Goal: Information Seeking & Learning: Learn about a topic

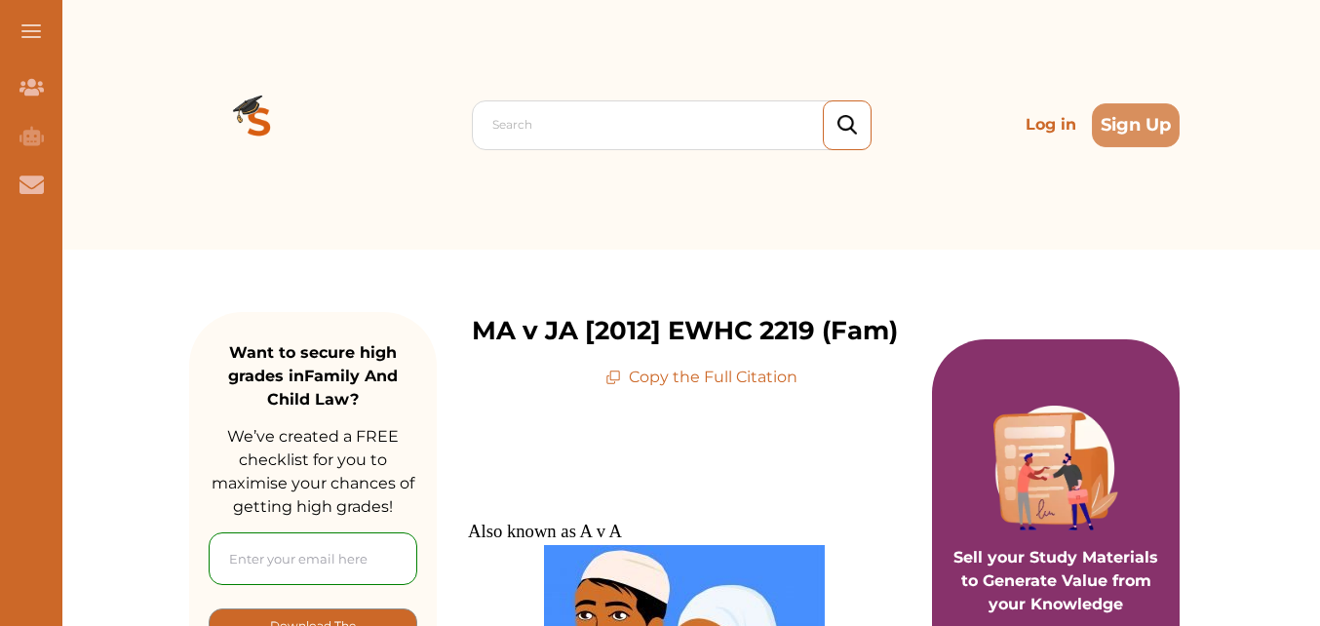
drag, startPoint x: 510, startPoint y: 509, endPoint x: 601, endPoint y: 614, distance: 139.6
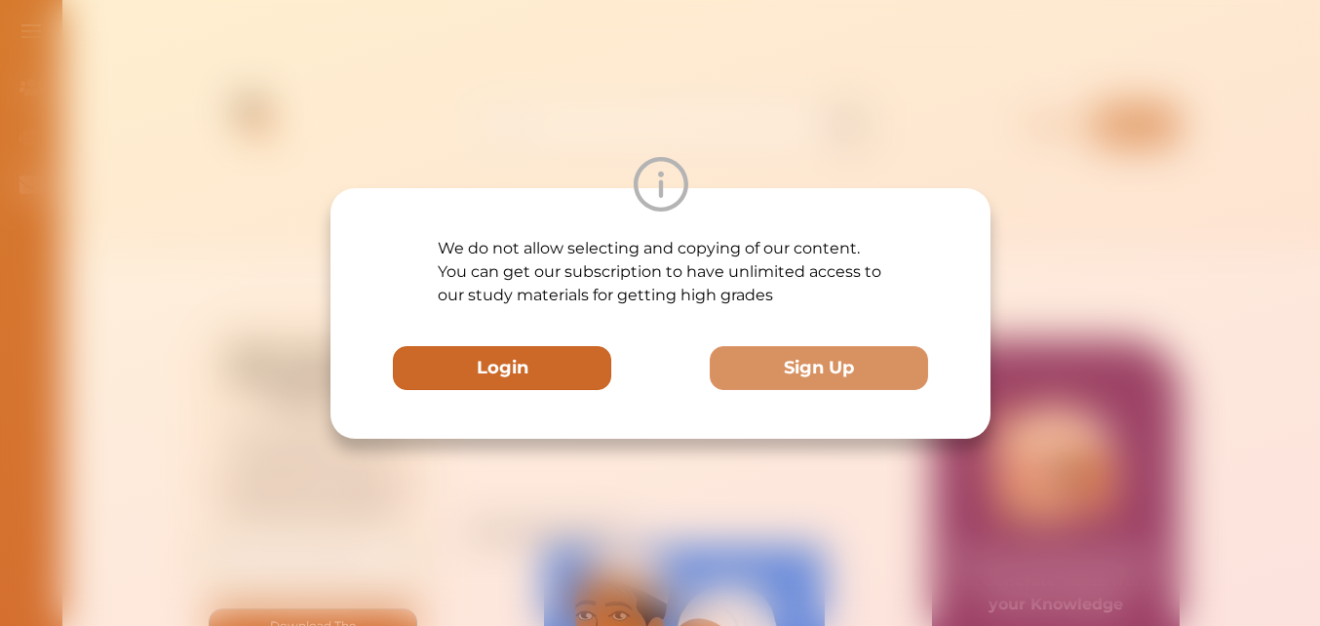
click at [525, 366] on button "Login" at bounding box center [502, 368] width 218 height 44
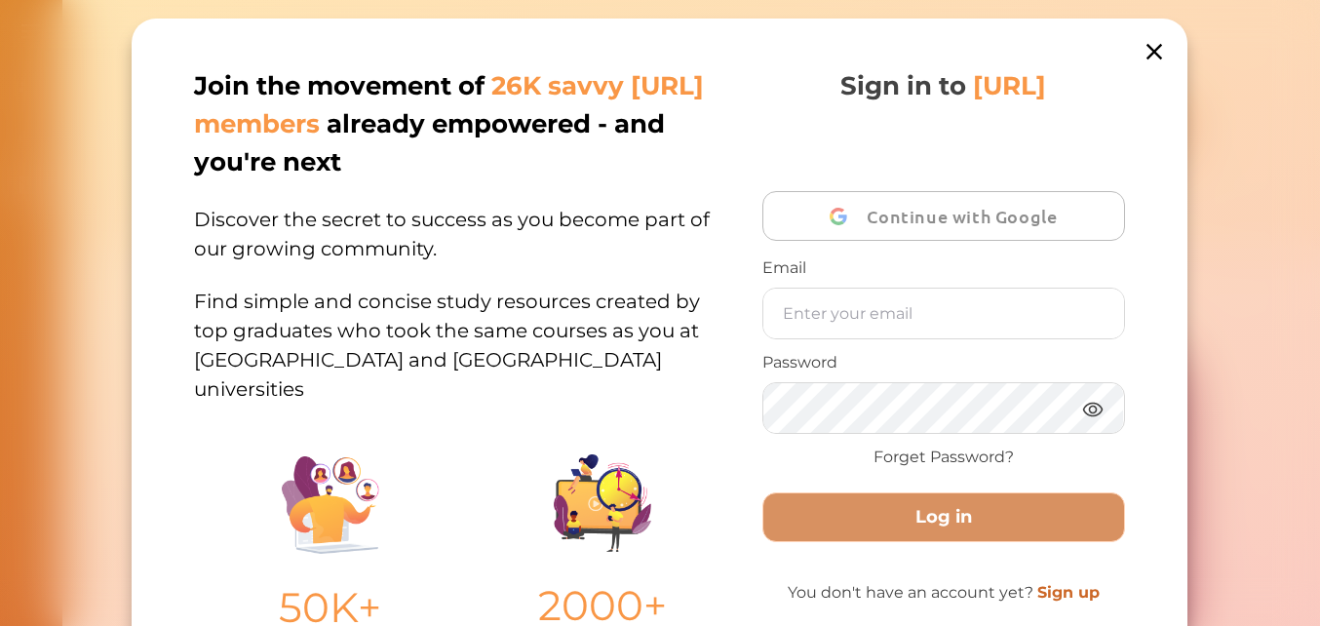
scroll to position [233, 0]
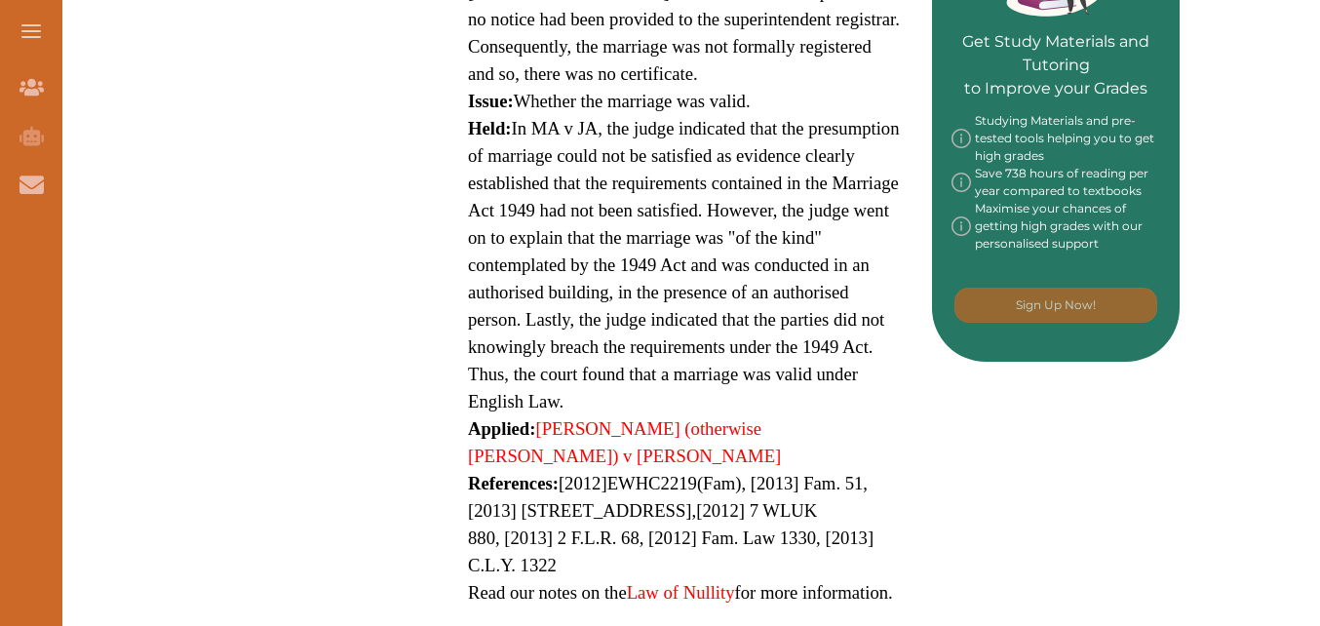
scroll to position [982, 0]
